Goal: Information Seeking & Learning: Learn about a topic

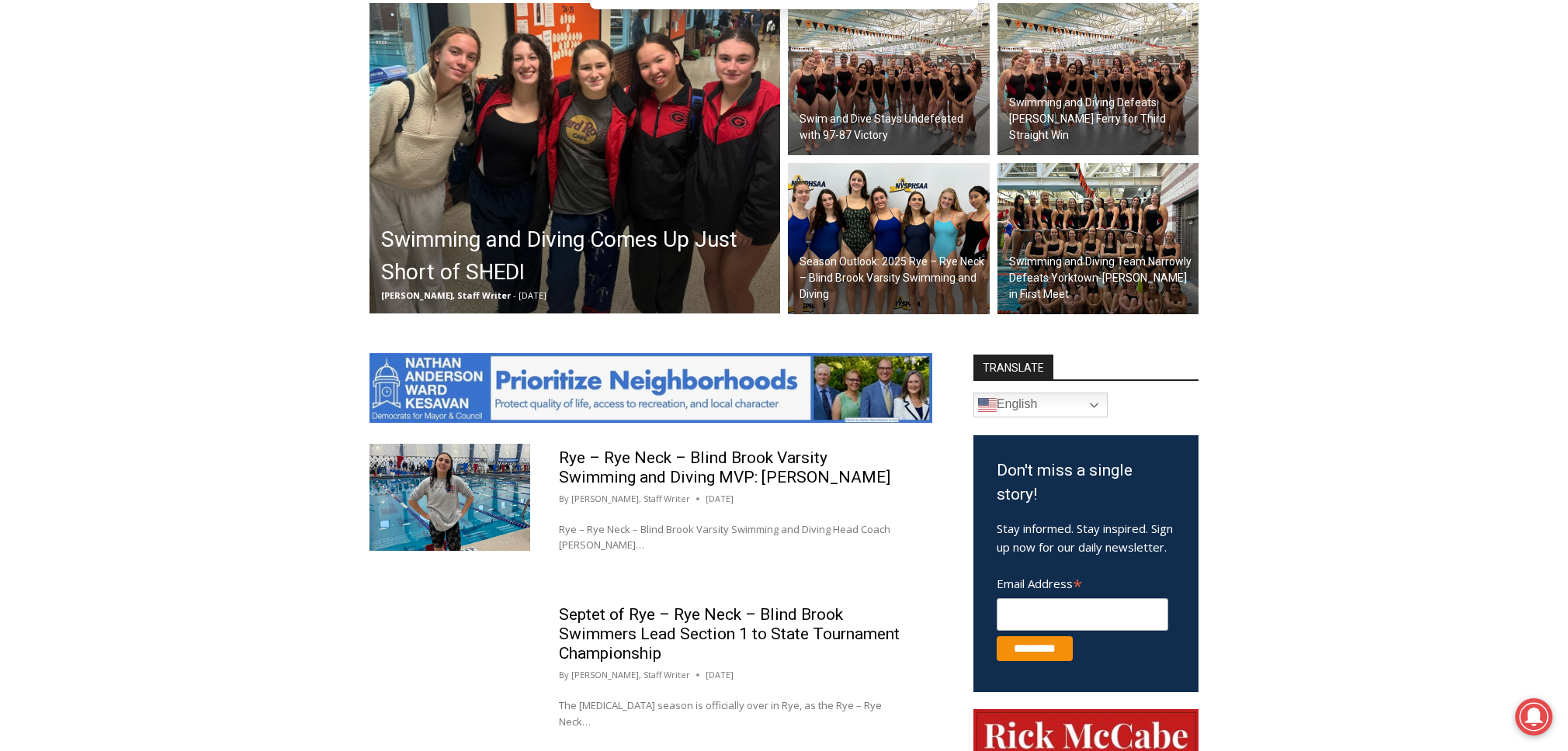
scroll to position [538, 0]
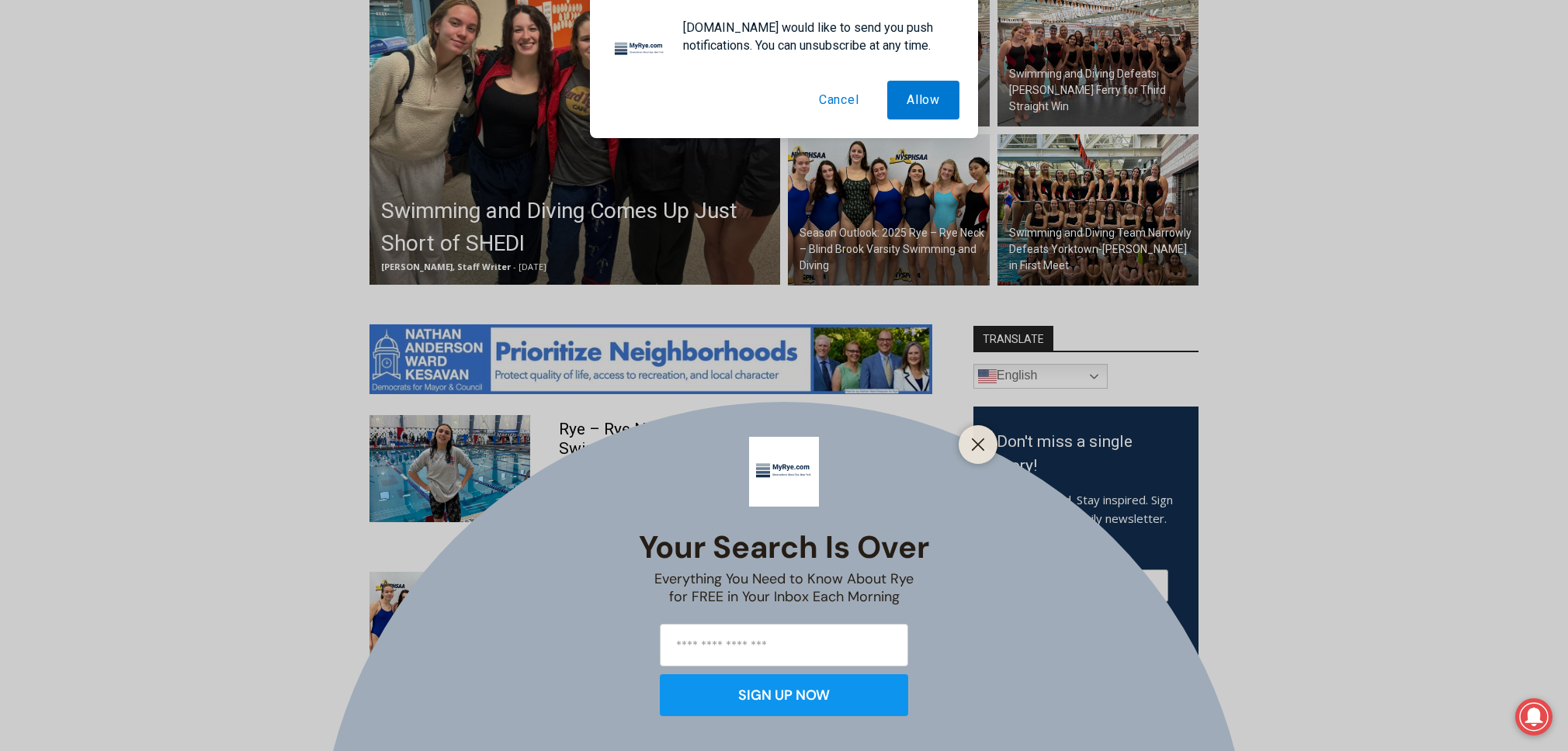
click at [879, 204] on div "Your Search is Over Everything You Need to Know About Rye for FREE in Your Inbo…" at bounding box center [784, 376] width 1568 height 751
click at [824, 90] on button "Cancel" at bounding box center [839, 100] width 79 height 38
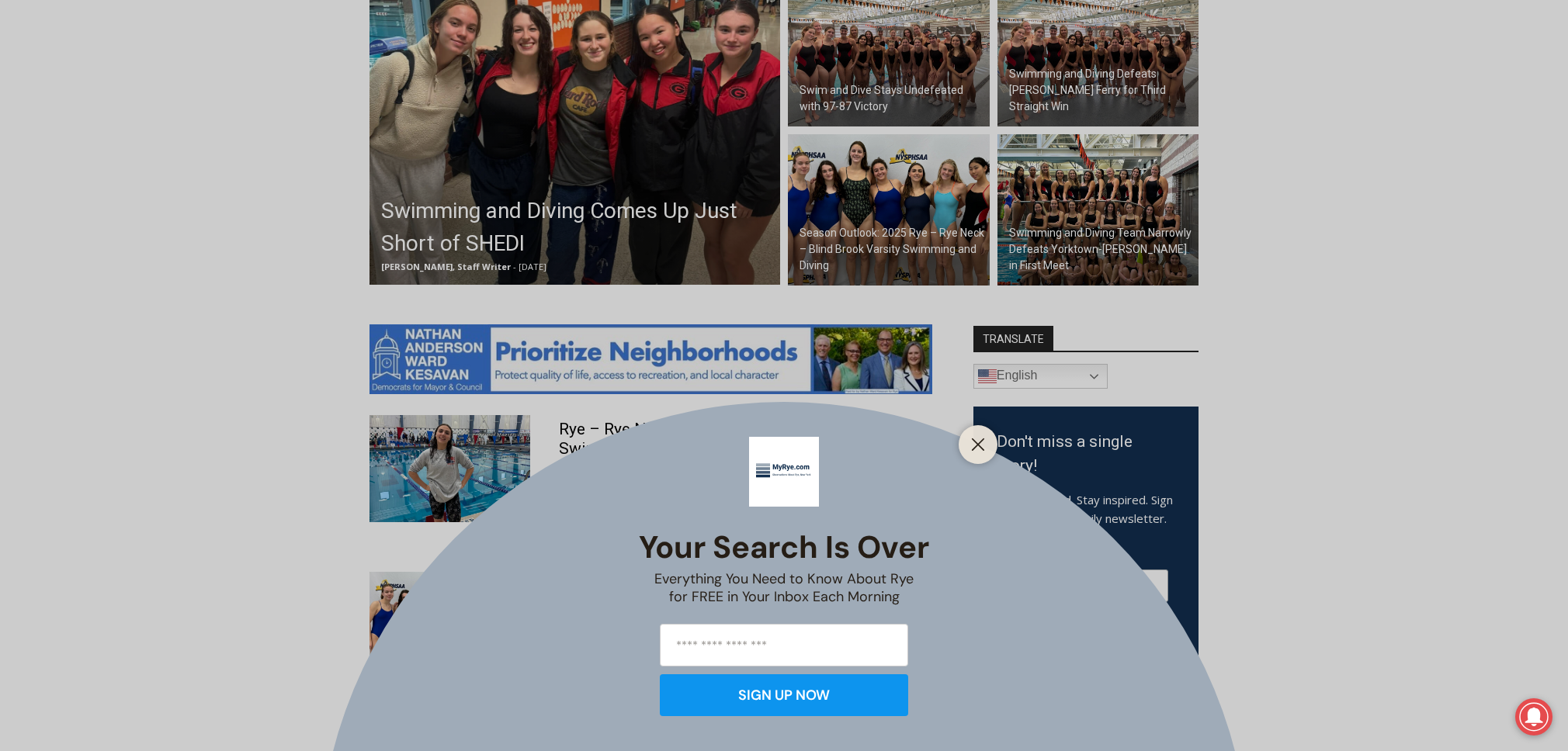
click at [978, 434] on button "Close" at bounding box center [978, 444] width 22 height 22
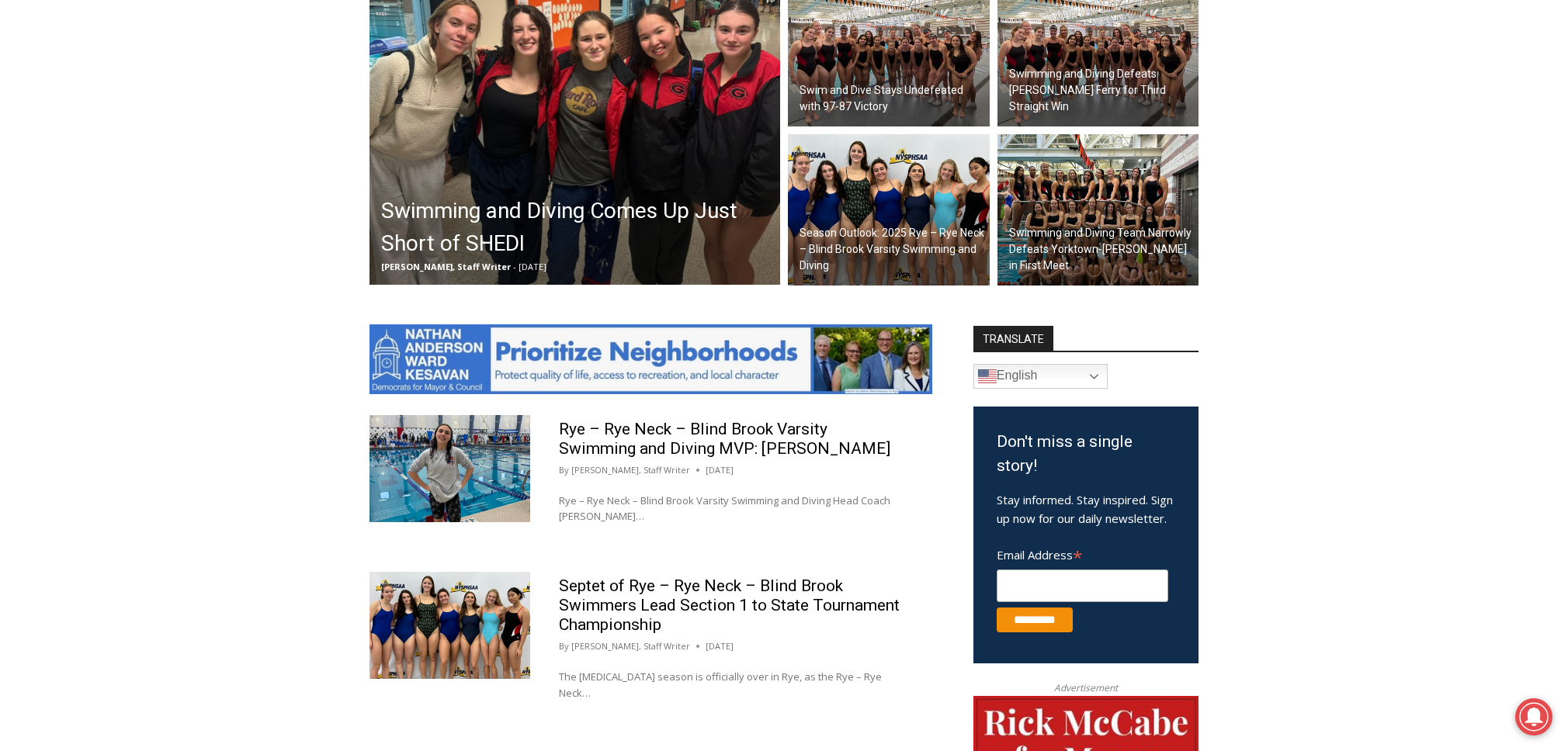
click at [877, 209] on img at bounding box center [888, 210] width 202 height 152
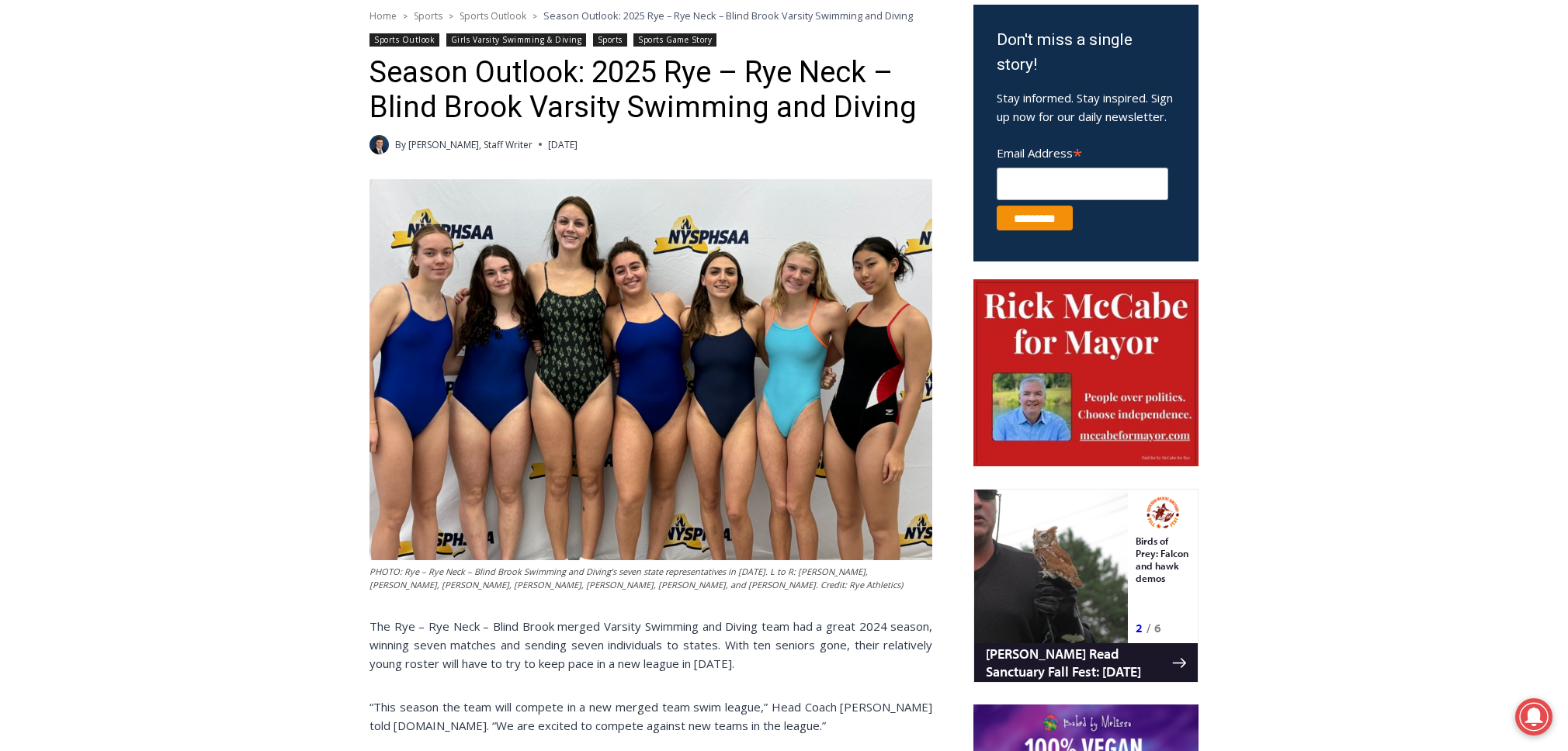
click at [427, 386] on img at bounding box center [650, 370] width 562 height 381
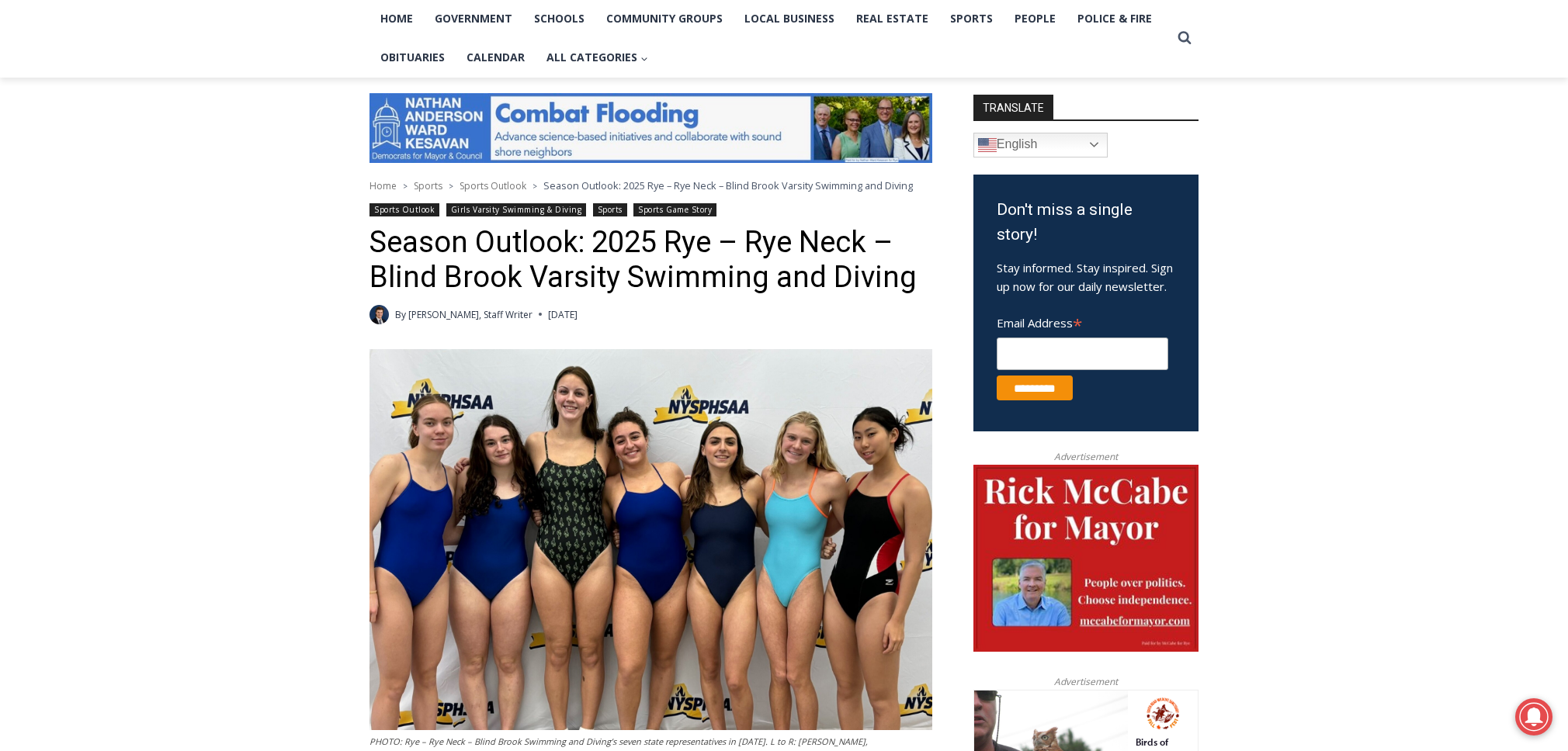
scroll to position [336, 0]
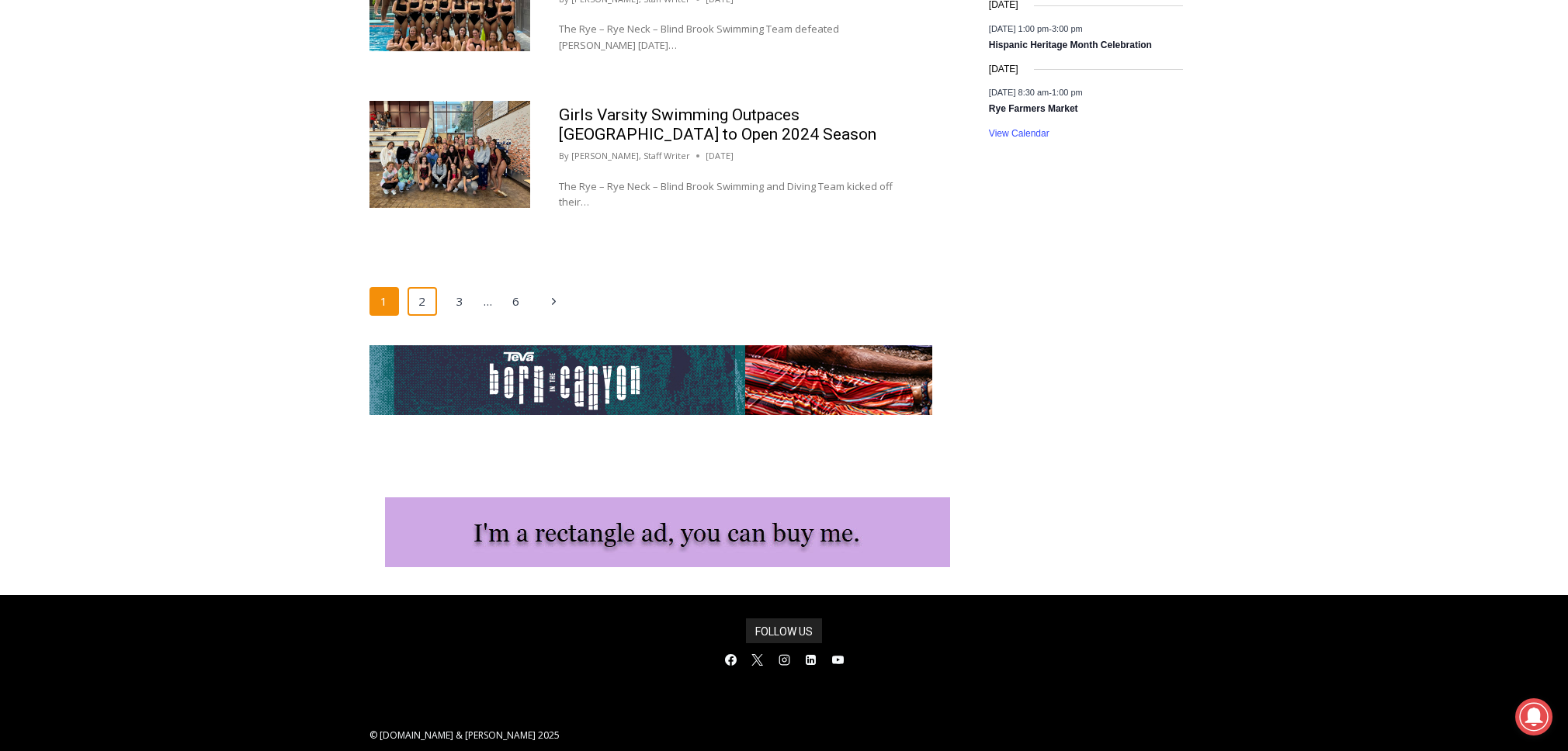
scroll to position [2694, 0]
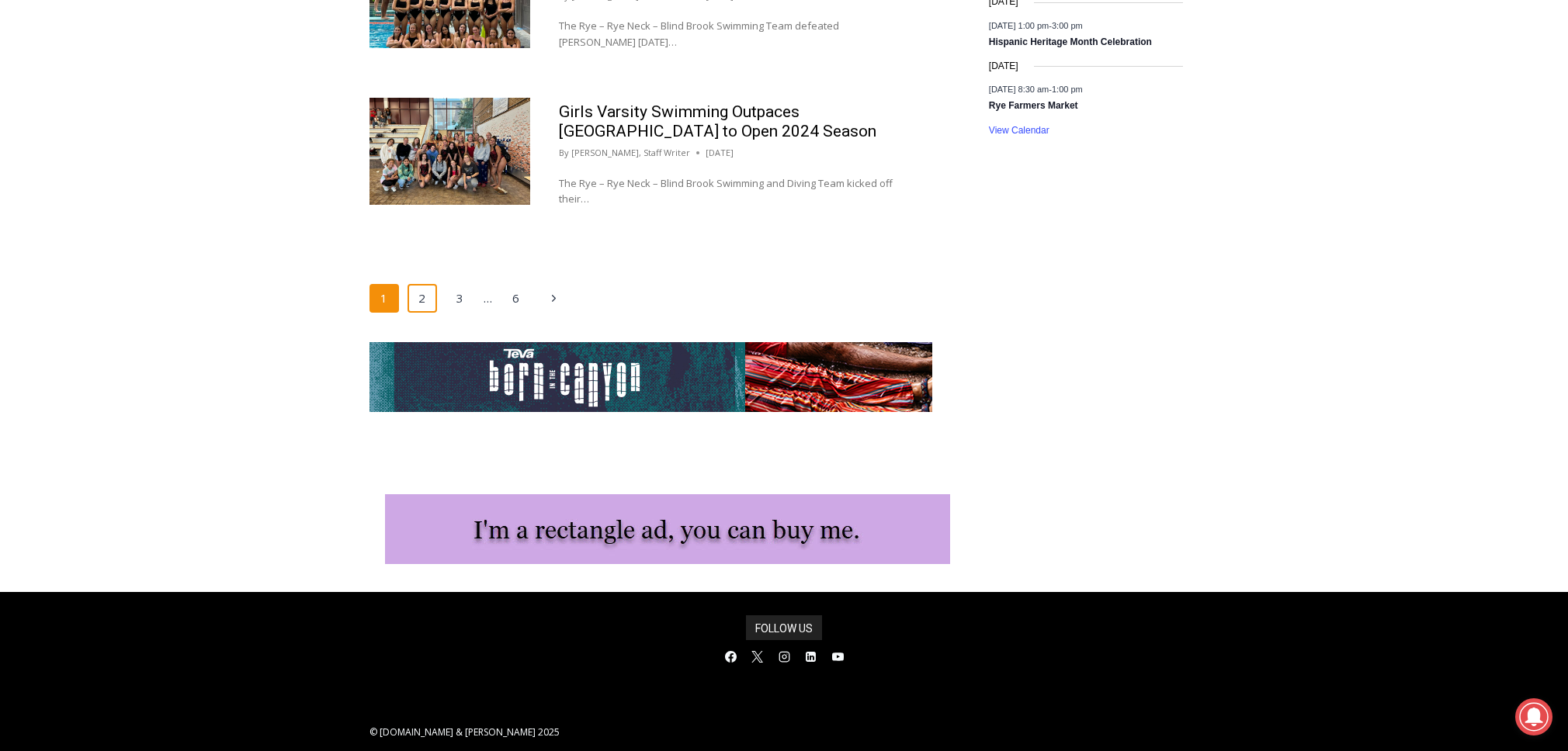
click at [419, 284] on link "2" at bounding box center [423, 299] width 30 height 30
click at [422, 284] on link "2" at bounding box center [423, 299] width 30 height 30
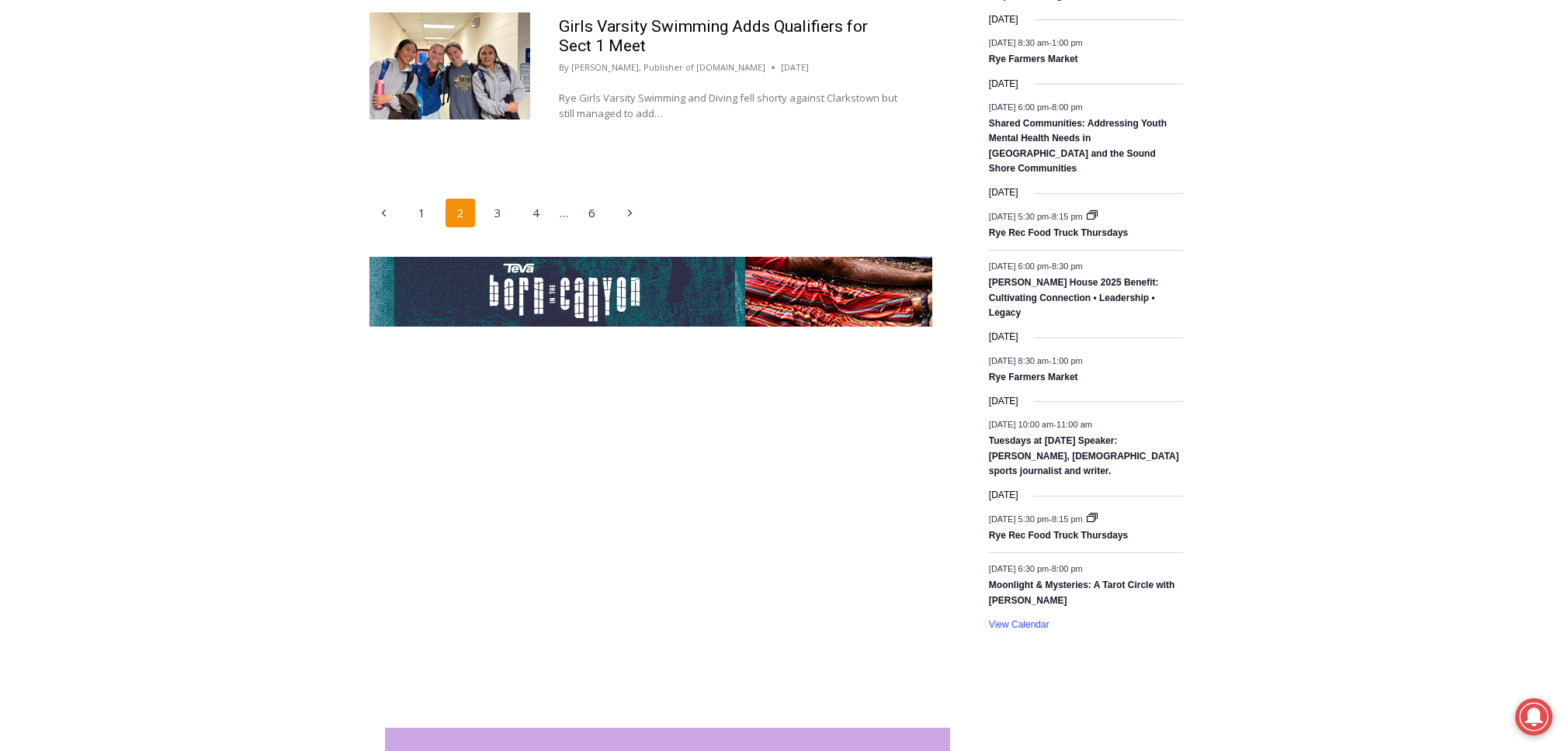
scroll to position [2737, 0]
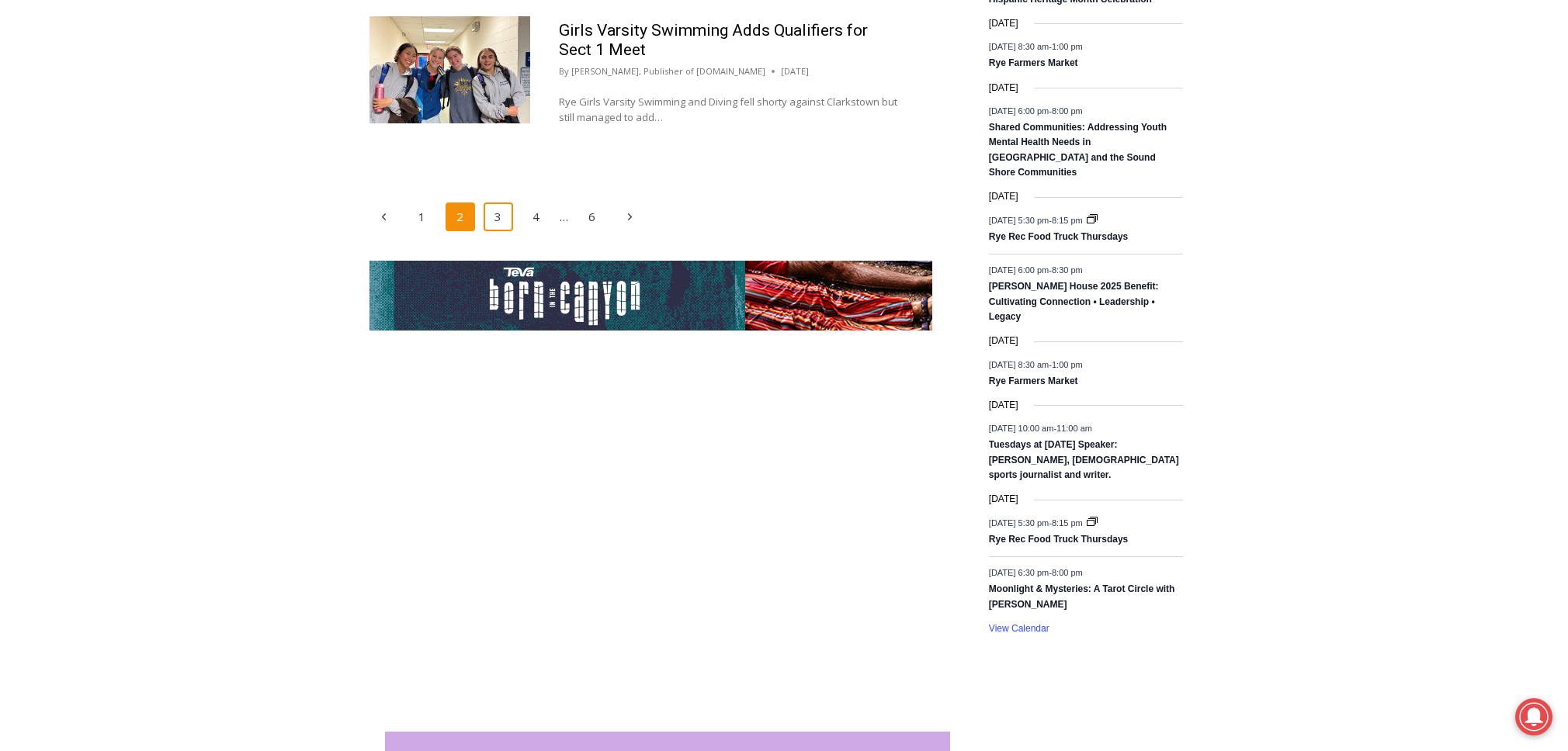
click at [496, 202] on link "3" at bounding box center [499, 217] width 30 height 30
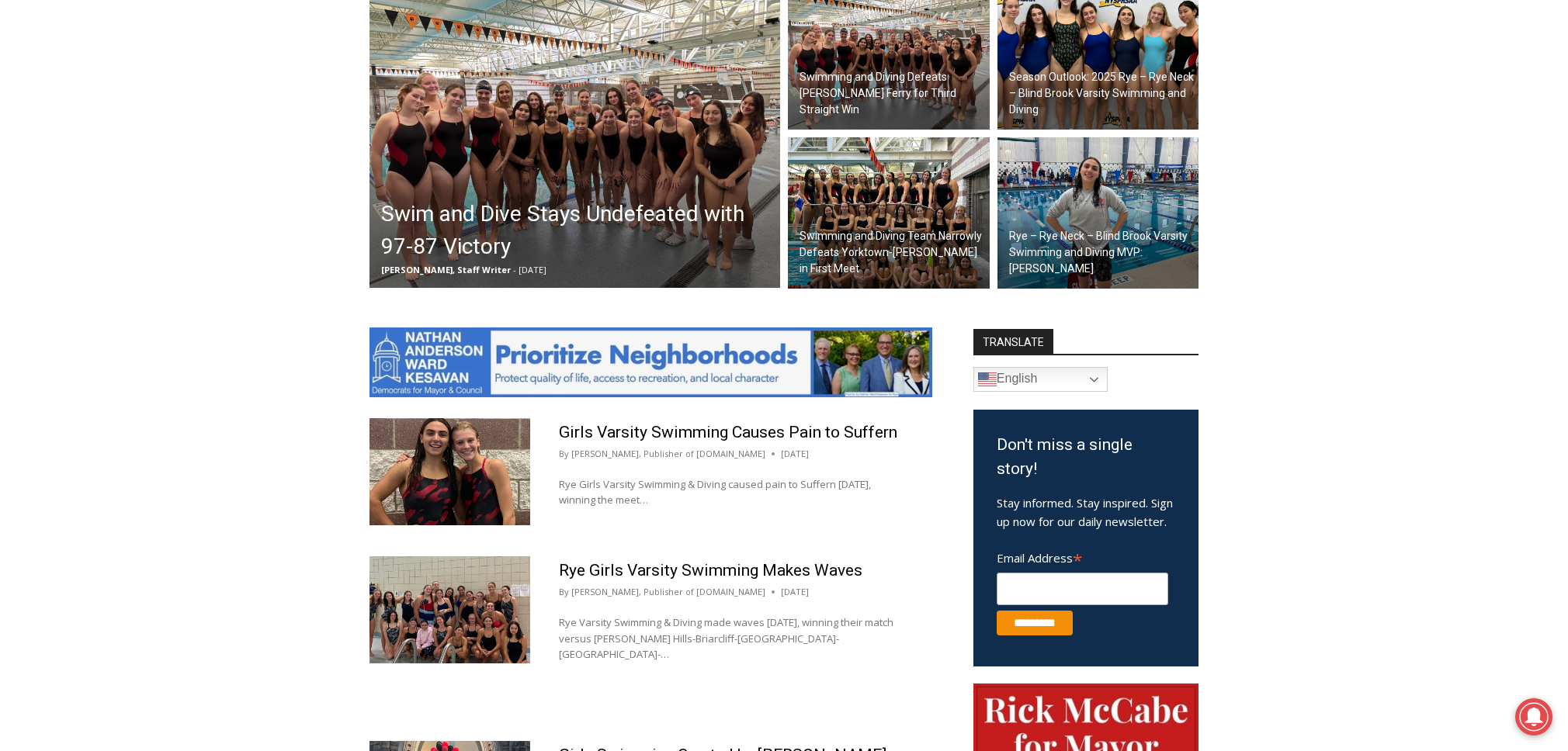
scroll to position [539, 0]
